Goal: Find specific page/section: Find specific page/section

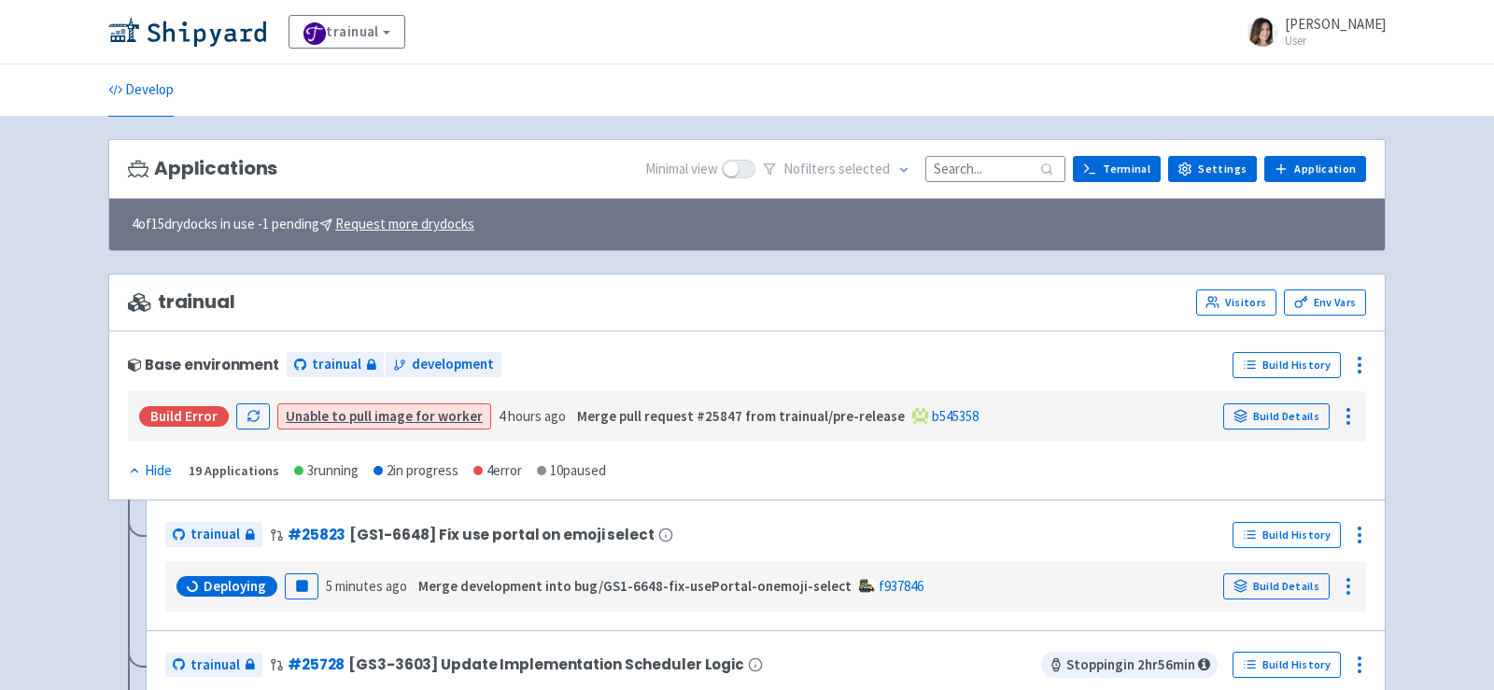
click at [967, 166] on input at bounding box center [995, 168] width 140 height 25
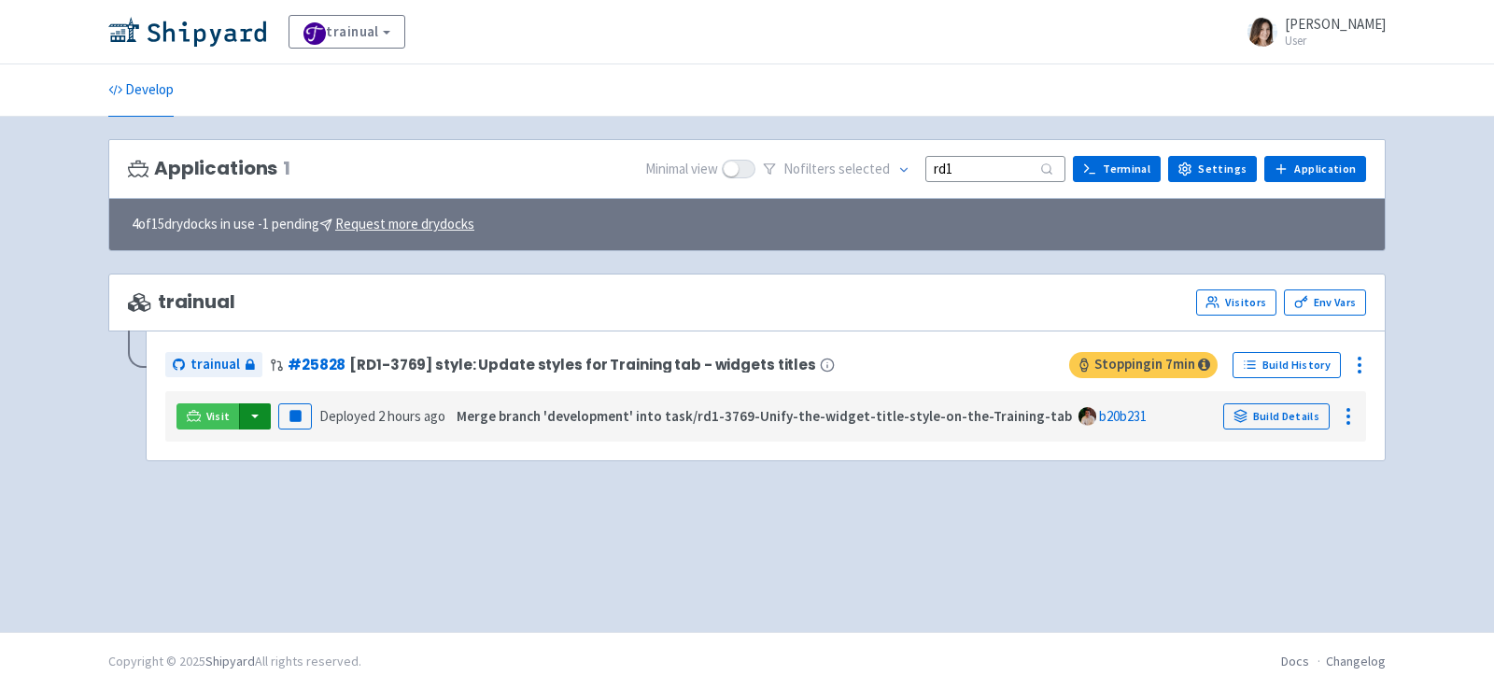
type input "rd1"
click at [251, 415] on button "button" at bounding box center [255, 416] width 32 height 26
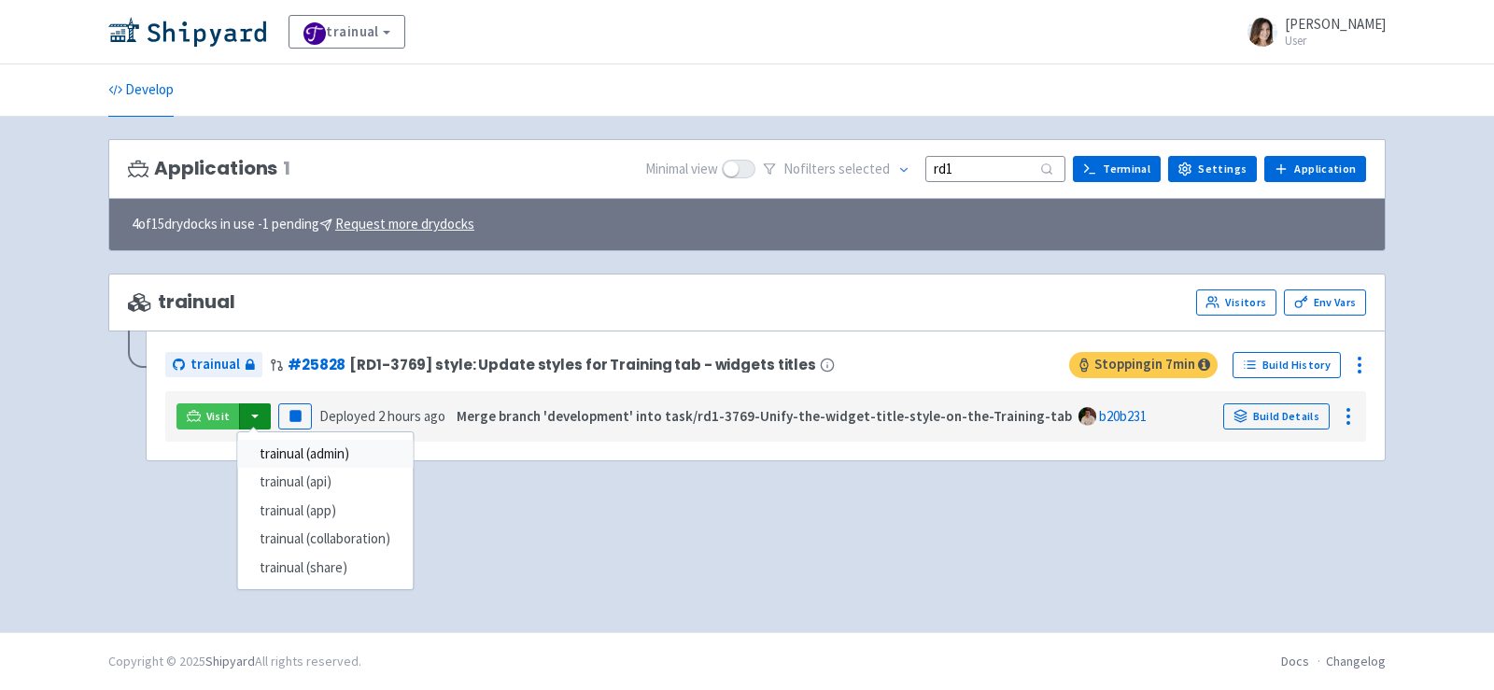
click at [288, 453] on link "trainual (admin)" at bounding box center [324, 454] width 175 height 29
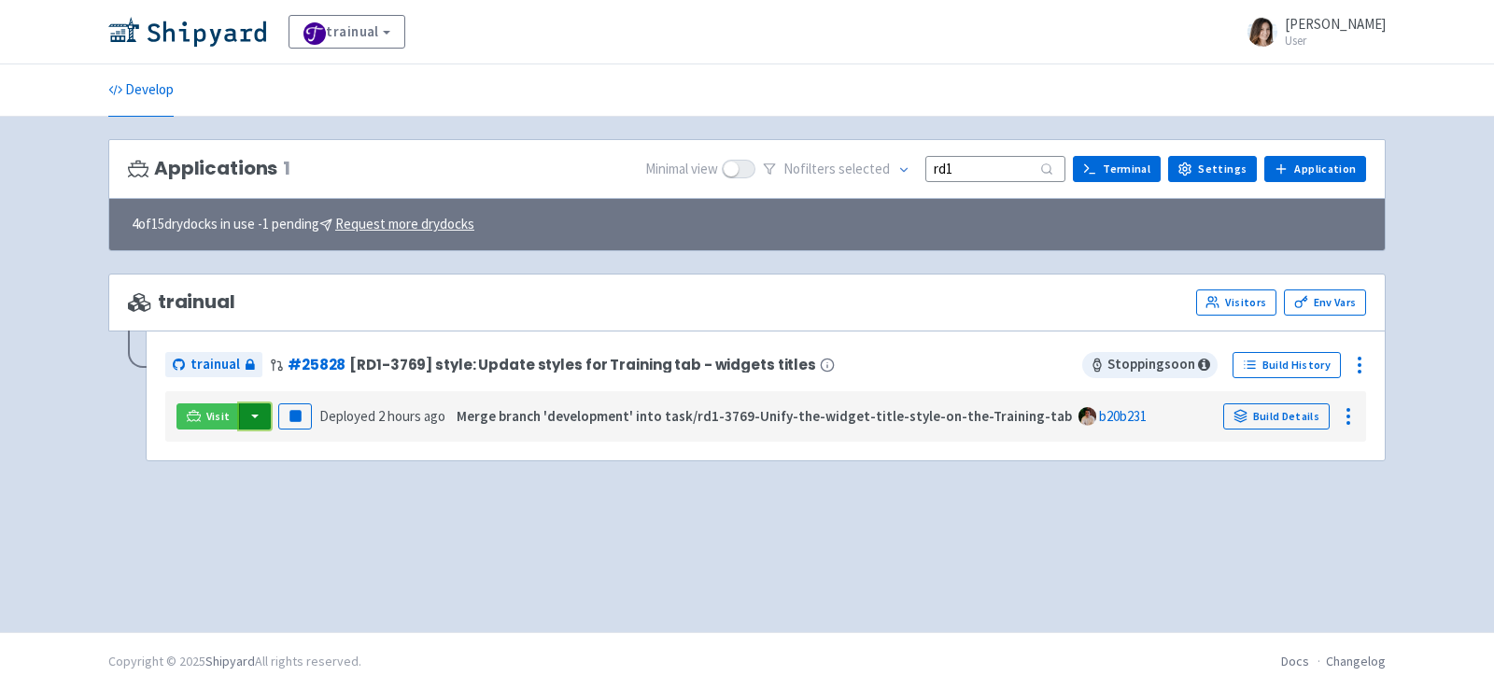
click at [251, 417] on button "button" at bounding box center [255, 416] width 32 height 26
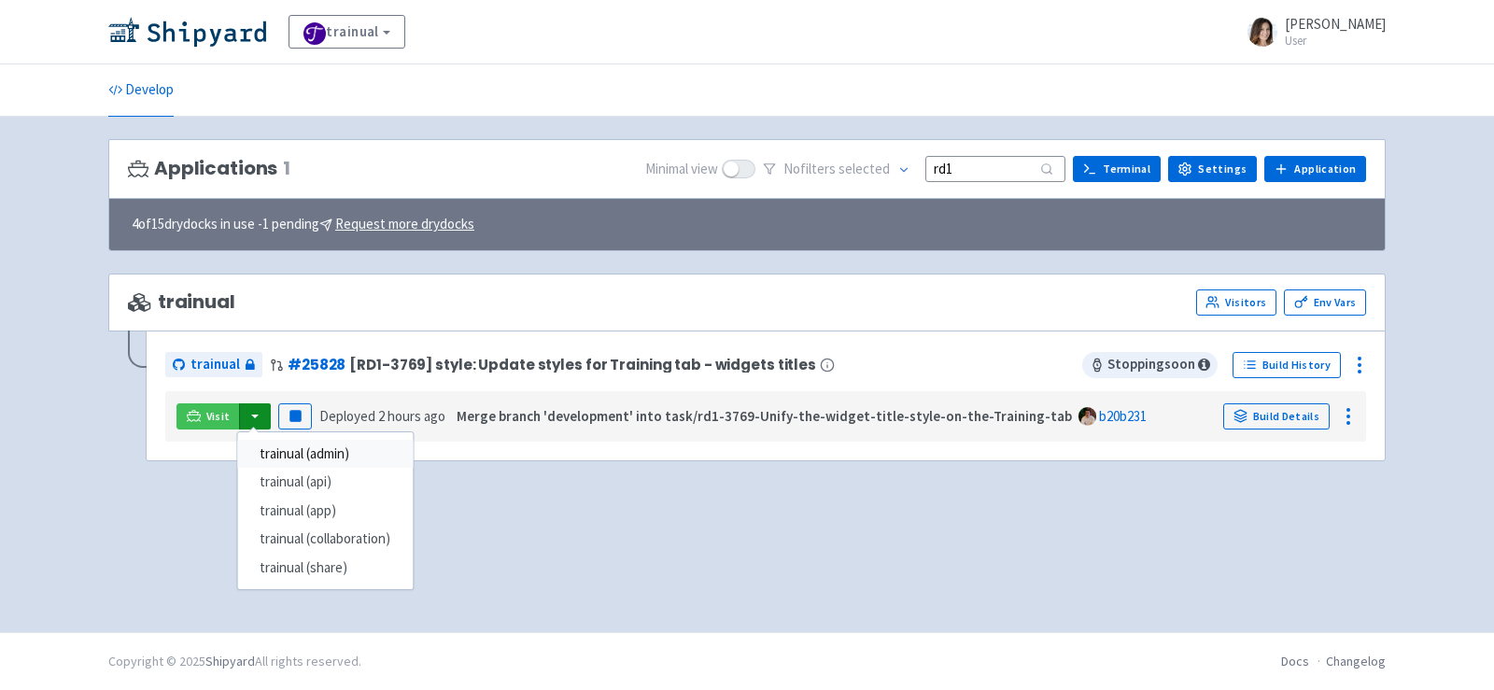
click at [284, 455] on link "trainual (admin)" at bounding box center [324, 454] width 175 height 29
